Goal: Transaction & Acquisition: Purchase product/service

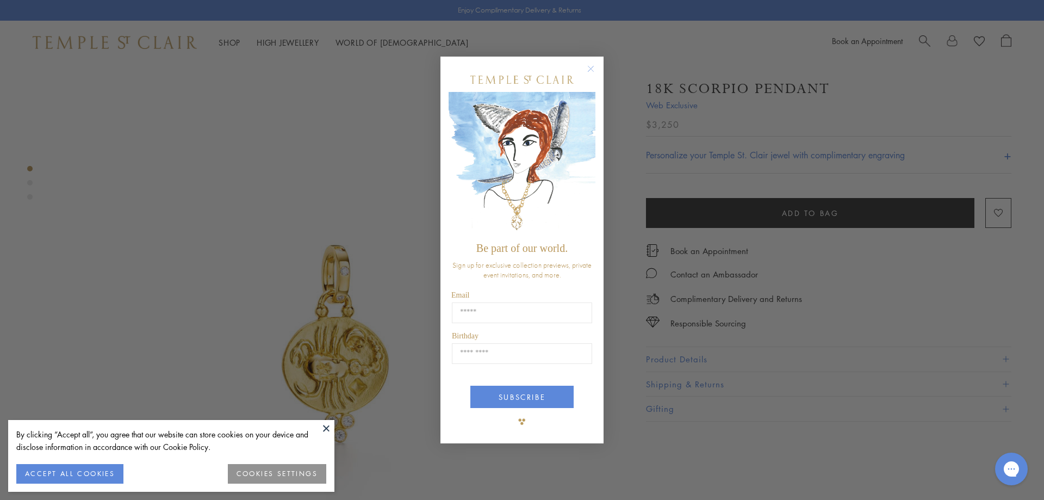
click at [587, 70] on circle "Close dialog" at bounding box center [591, 68] width 13 height 13
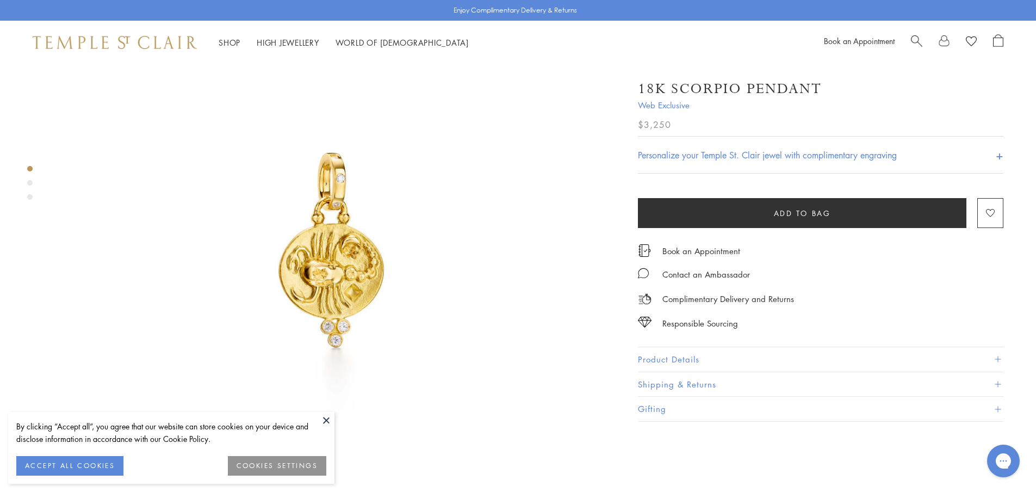
scroll to position [109, 0]
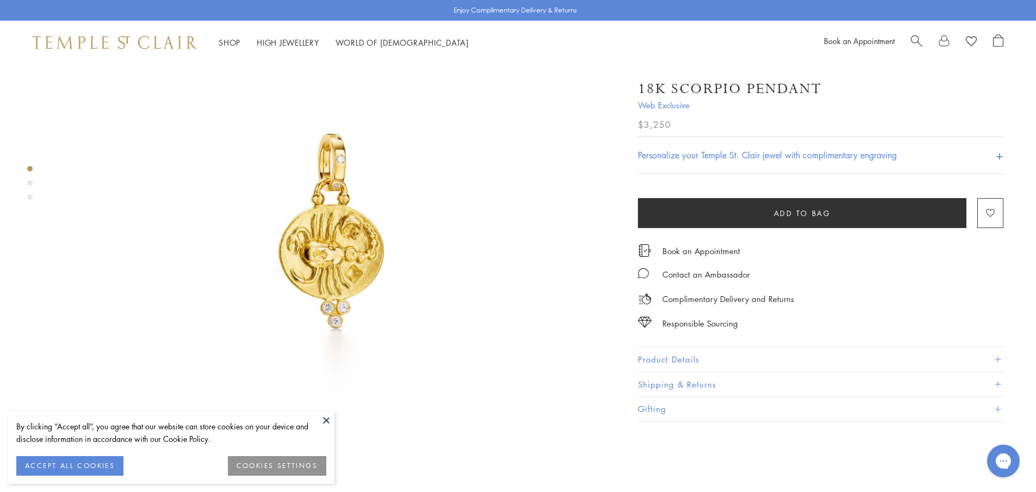
click at [352, 188] on img at bounding box center [332, 233] width 557 height 557
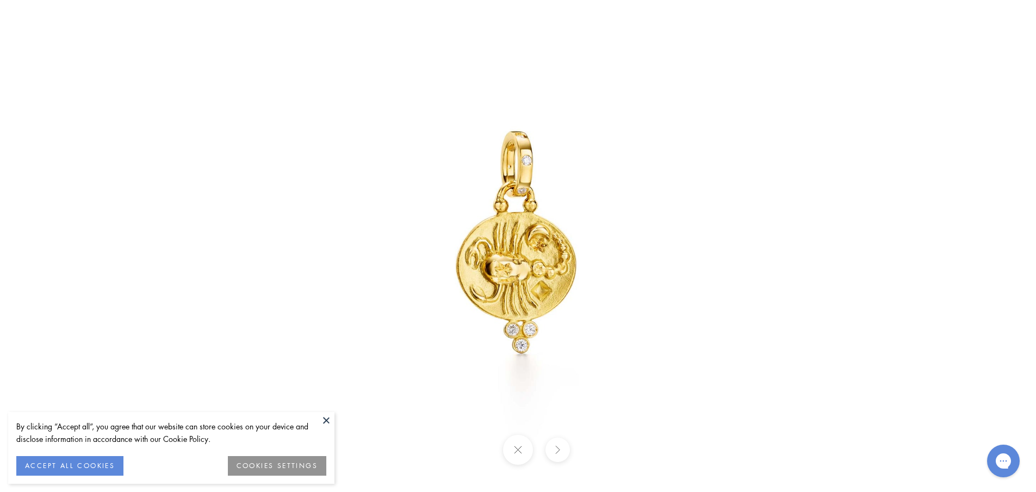
click at [239, 221] on img at bounding box center [518, 246] width 636 height 636
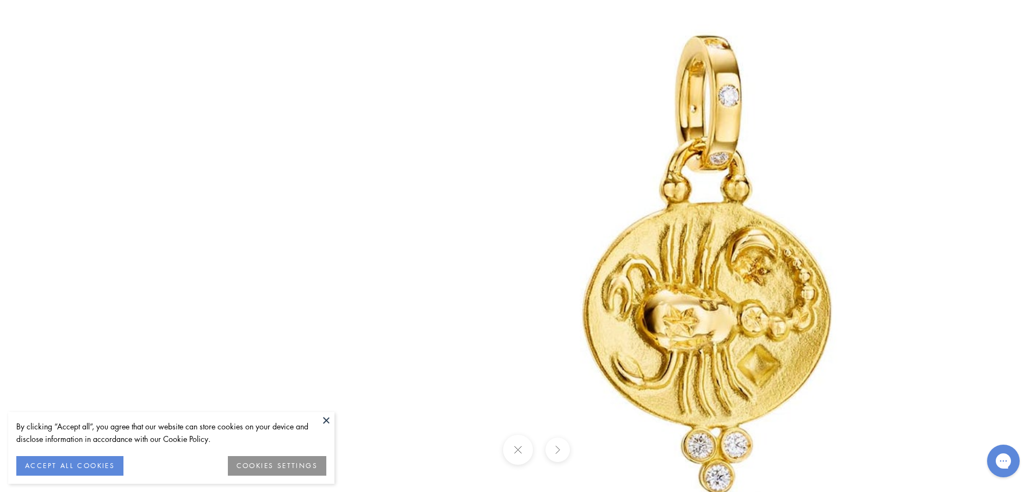
click at [239, 221] on img at bounding box center [711, 272] width 1315 height 1315
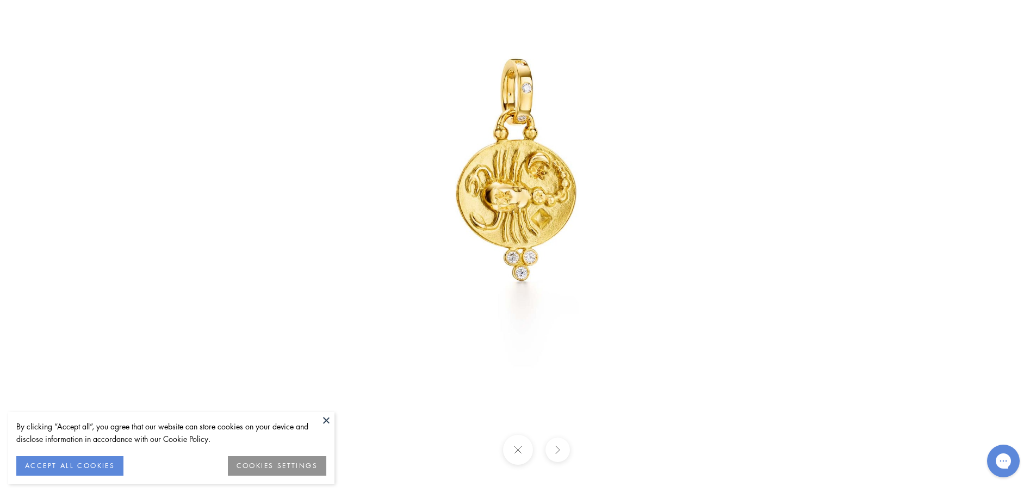
click at [515, 448] on button at bounding box center [518, 450] width 30 height 30
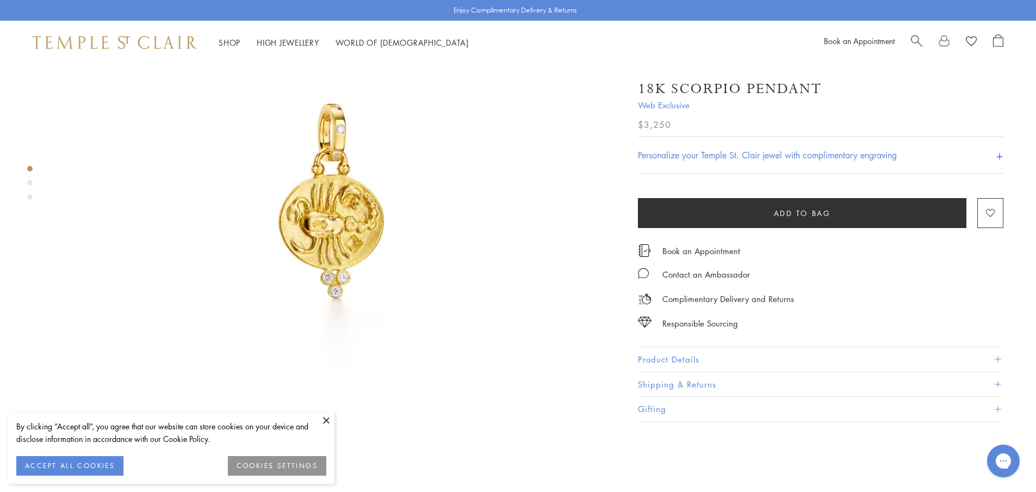
scroll to position [163, 0]
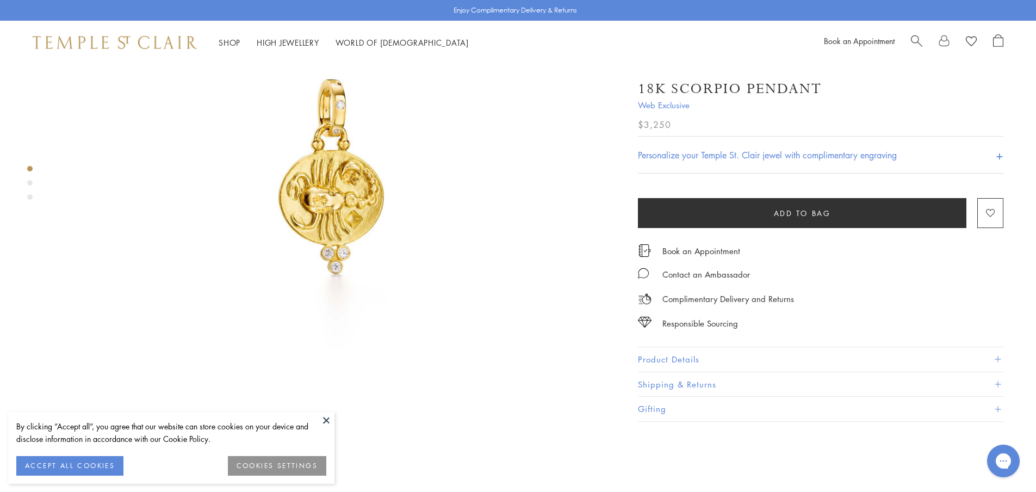
click at [698, 353] on button "Product Details" at bounding box center [820, 359] width 365 height 24
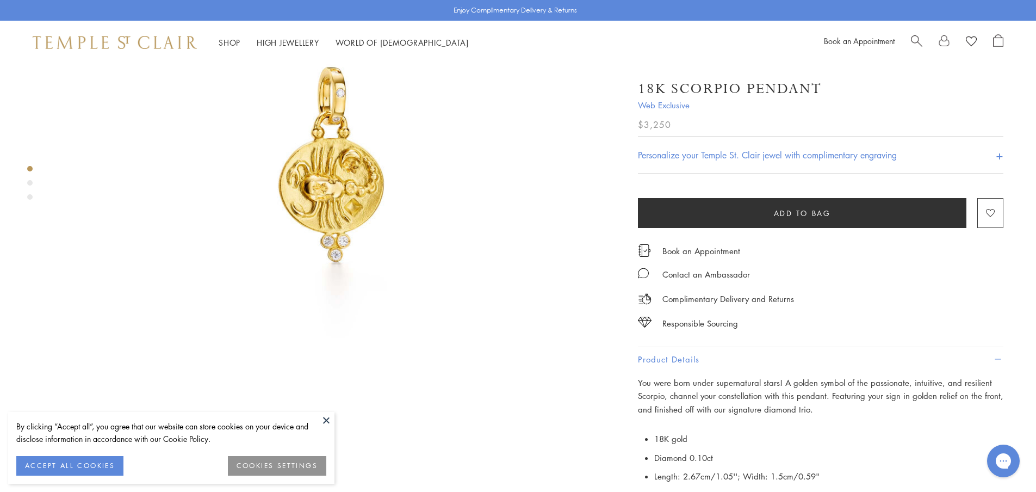
scroll to position [109, 0]
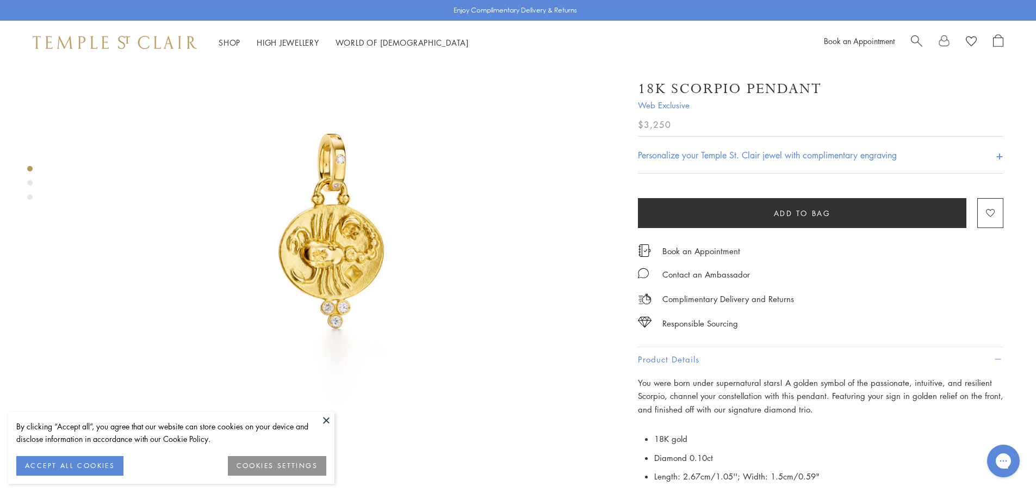
click at [32, 182] on div "Product gallery navigation" at bounding box center [29, 182] width 5 height 5
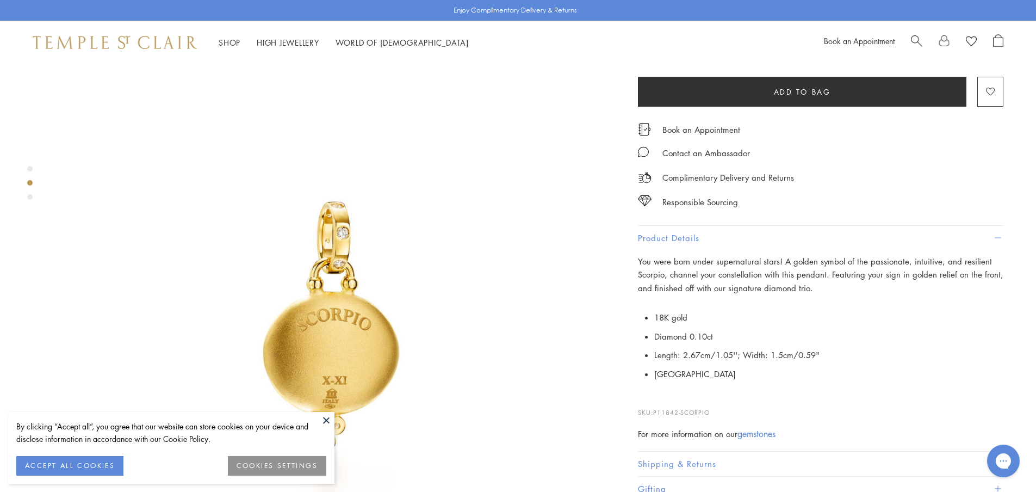
scroll to position [578, 0]
click at [37, 203] on div at bounding box center [322, 338] width 644 height 1705
click at [29, 195] on div "Product gallery navigation" at bounding box center [29, 196] width 5 height 5
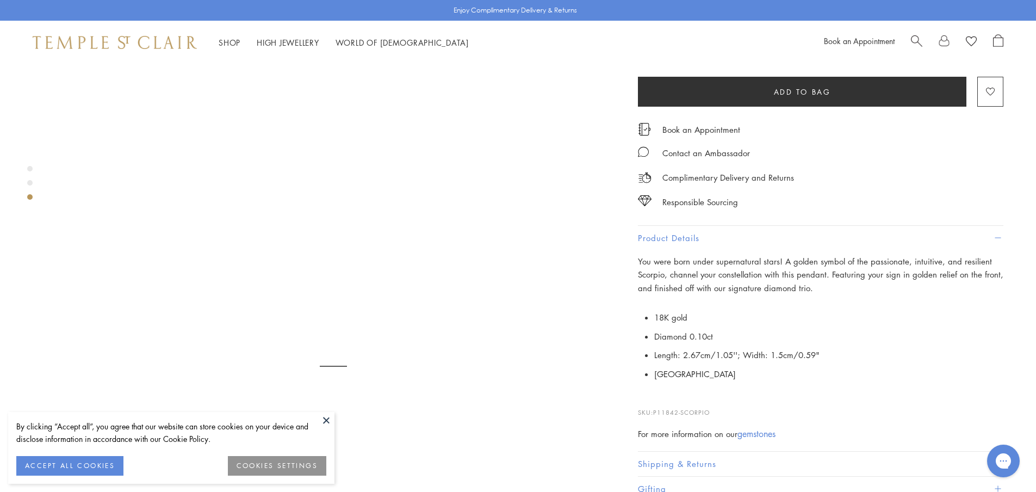
scroll to position [1136, 0]
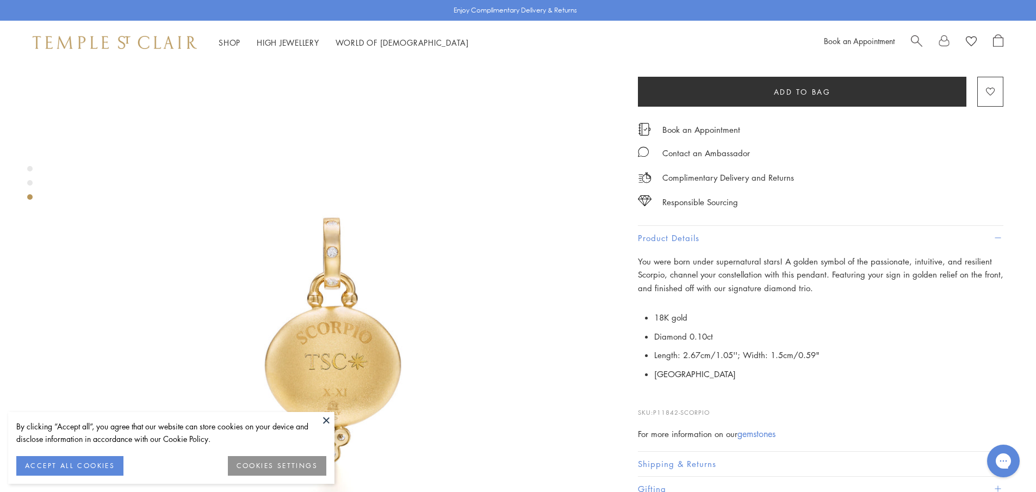
click at [29, 166] on div "Product gallery navigation" at bounding box center [29, 185] width 5 height 45
click at [28, 169] on div "Product gallery navigation" at bounding box center [29, 168] width 5 height 5
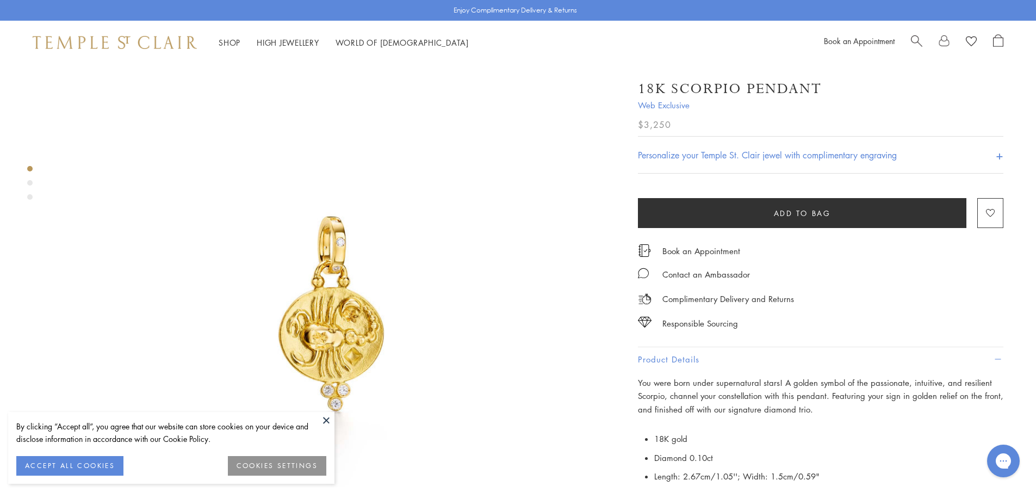
scroll to position [21, 0]
